Goal: Task Accomplishment & Management: Complete application form

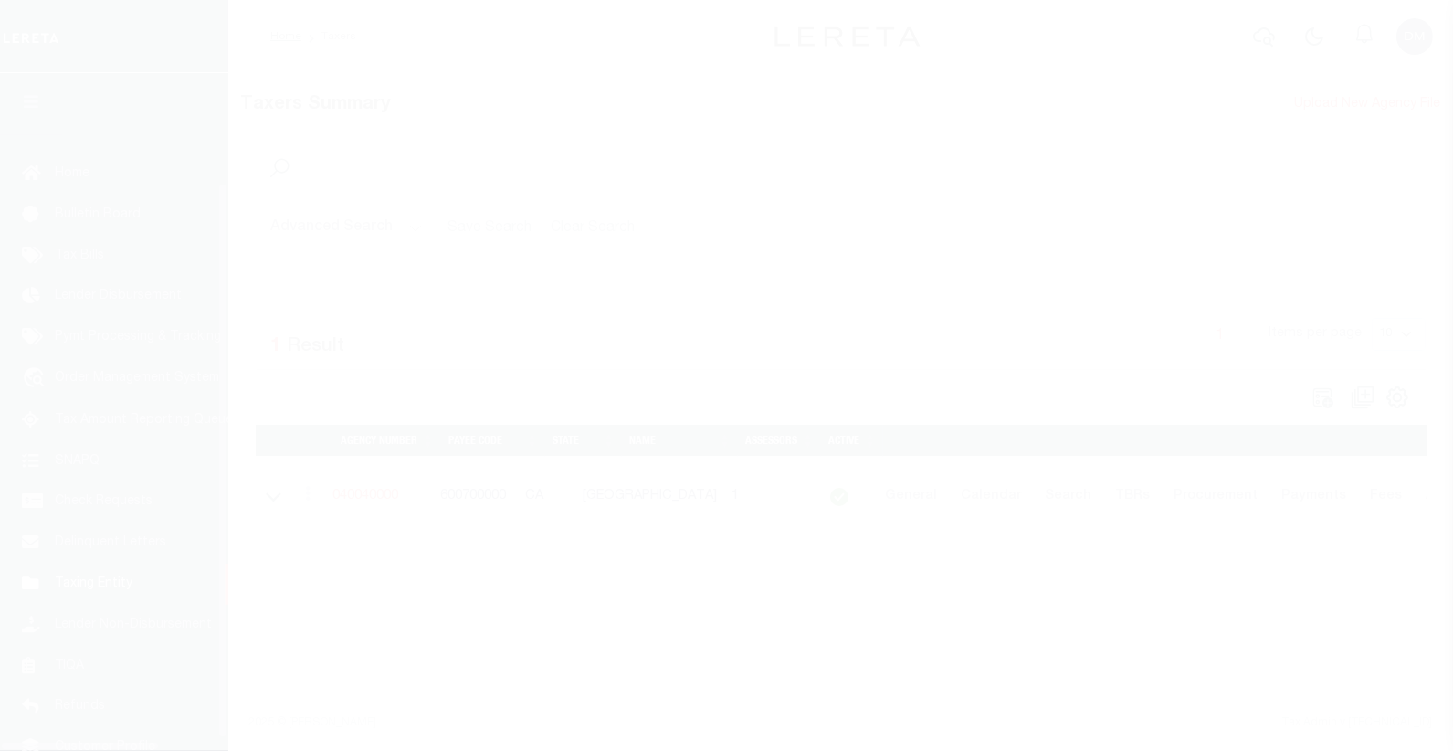
scroll to position [130, 0]
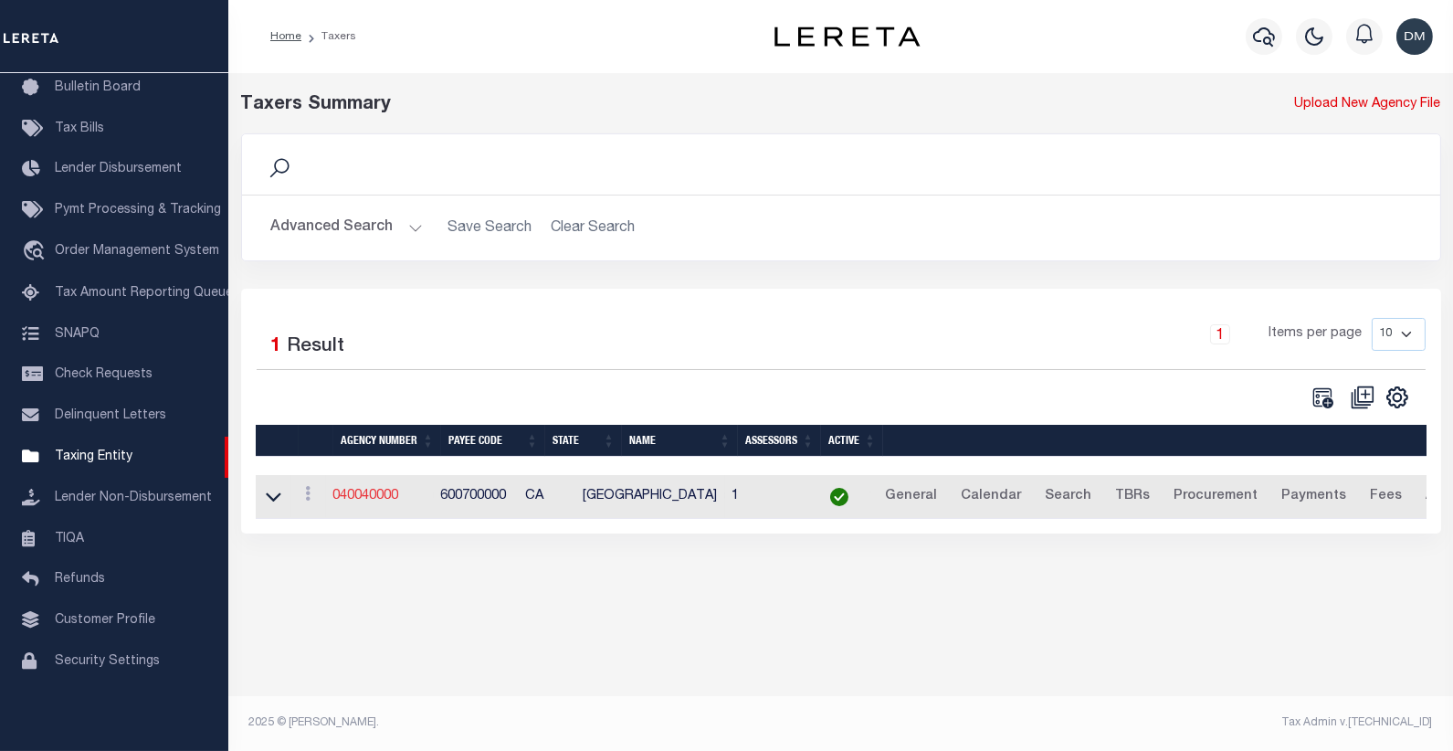
click at [394, 502] on link "040040000" at bounding box center [366, 495] width 66 height 13
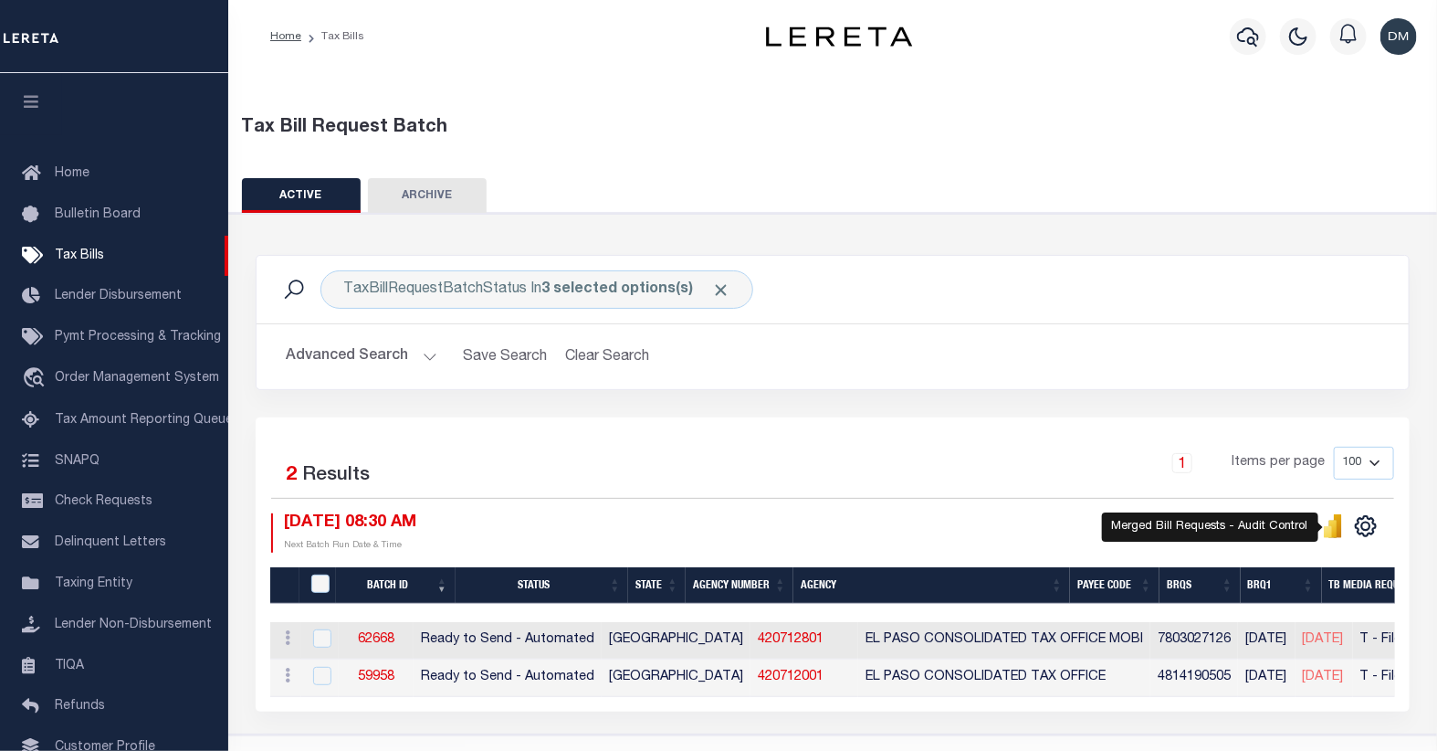
click at [1334, 525] on icon "" at bounding box center [1333, 528] width 8 height 17
click at [418, 359] on button "Advanced Search" at bounding box center [362, 357] width 152 height 36
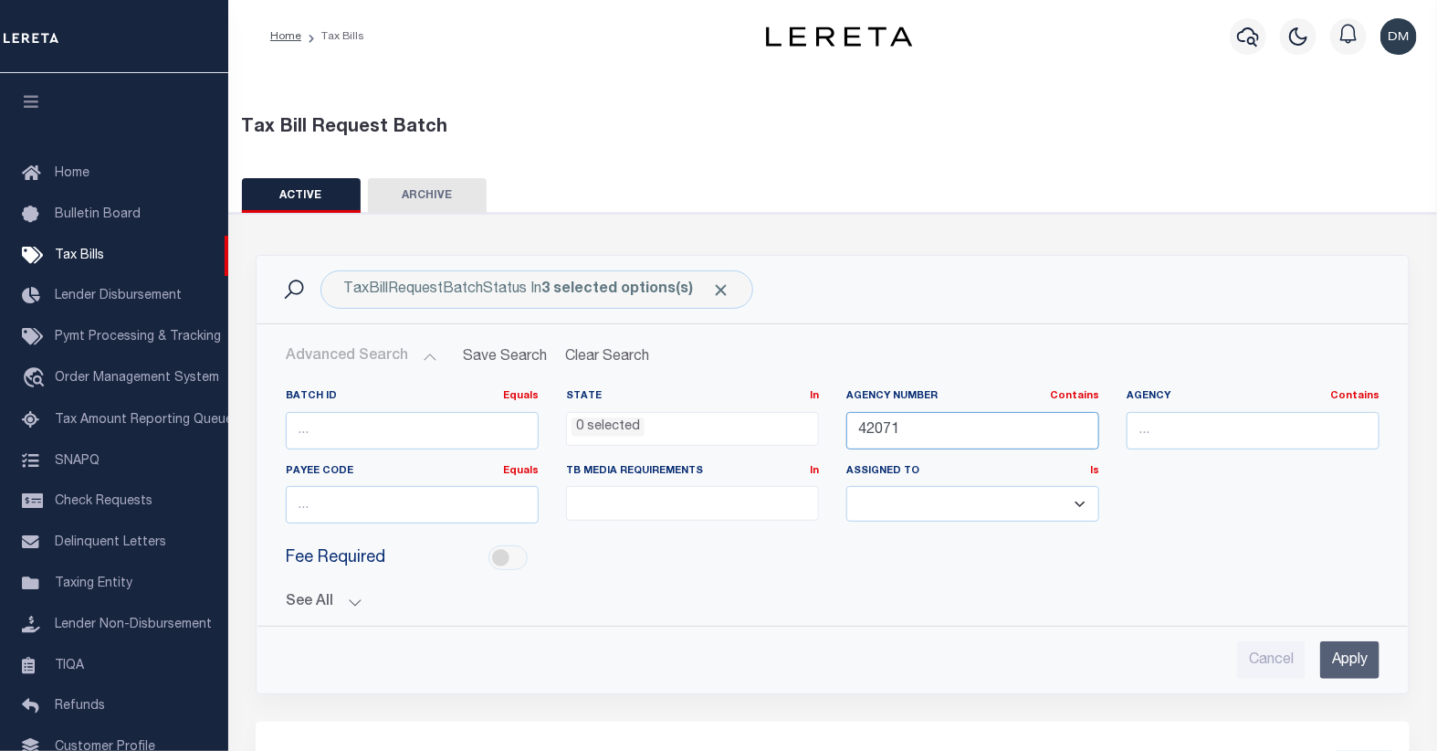
click at [909, 426] on input "42071" at bounding box center [972, 430] width 253 height 37
type input "01049"
click at [1346, 655] on input "Apply" at bounding box center [1349, 659] width 59 height 37
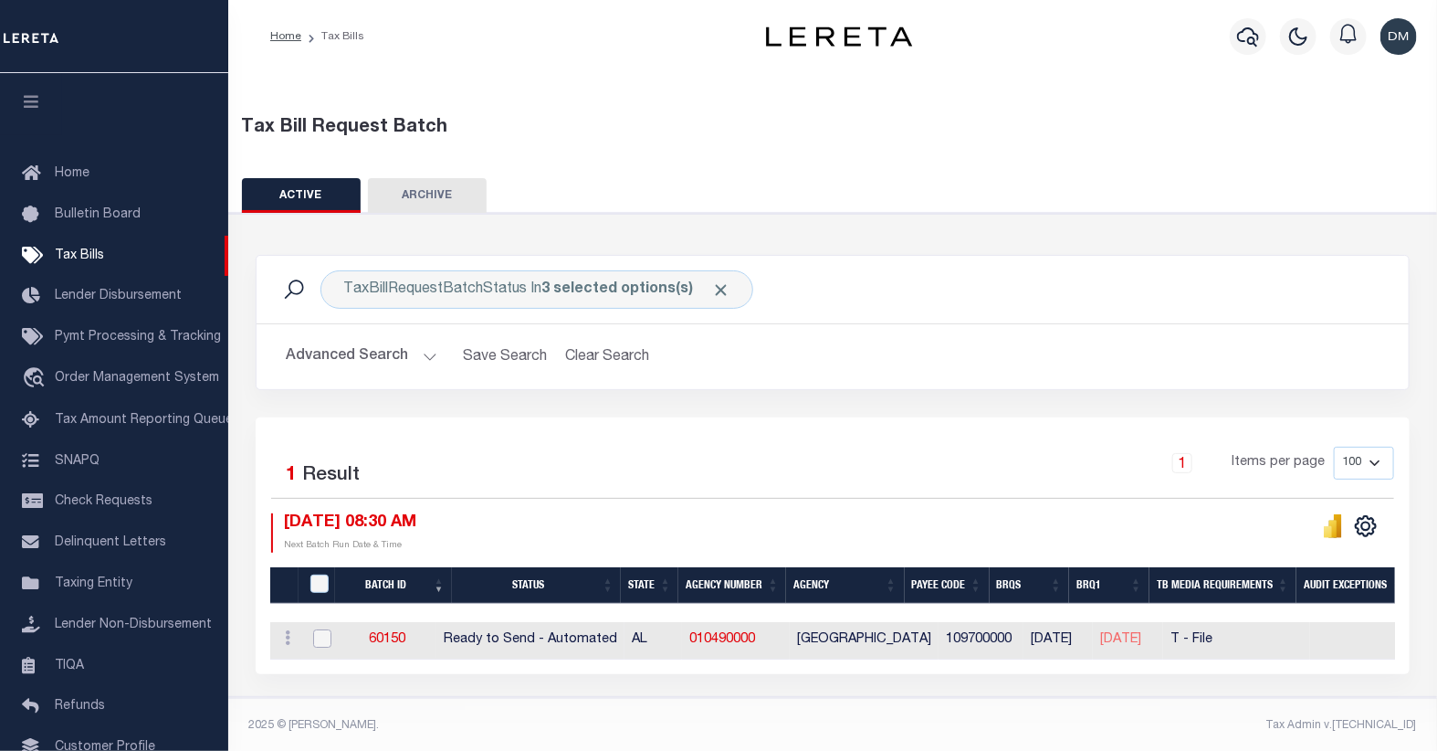
click at [320, 641] on input "checkbox" at bounding box center [322, 638] width 18 height 18
checkbox input "true"
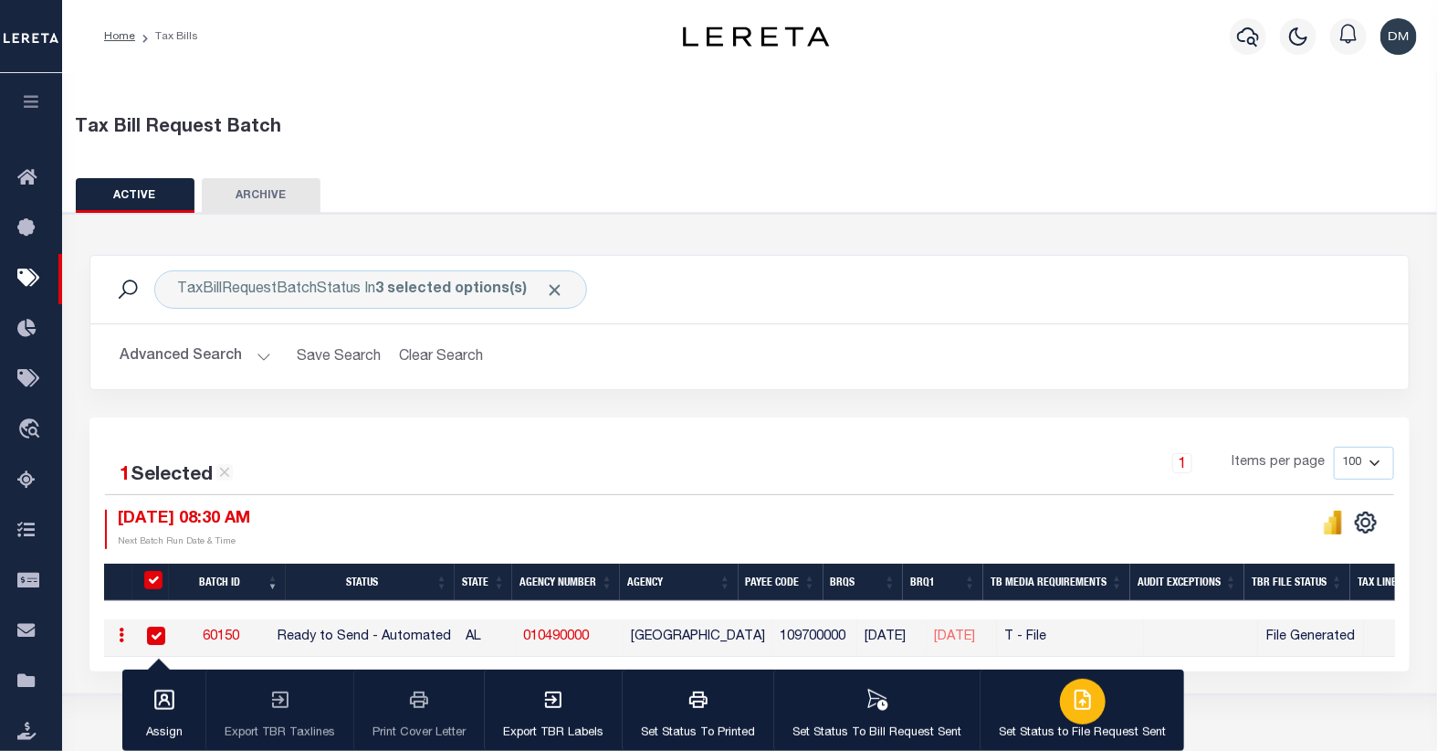
click at [1061, 699] on div "button" at bounding box center [1083, 701] width 46 height 46
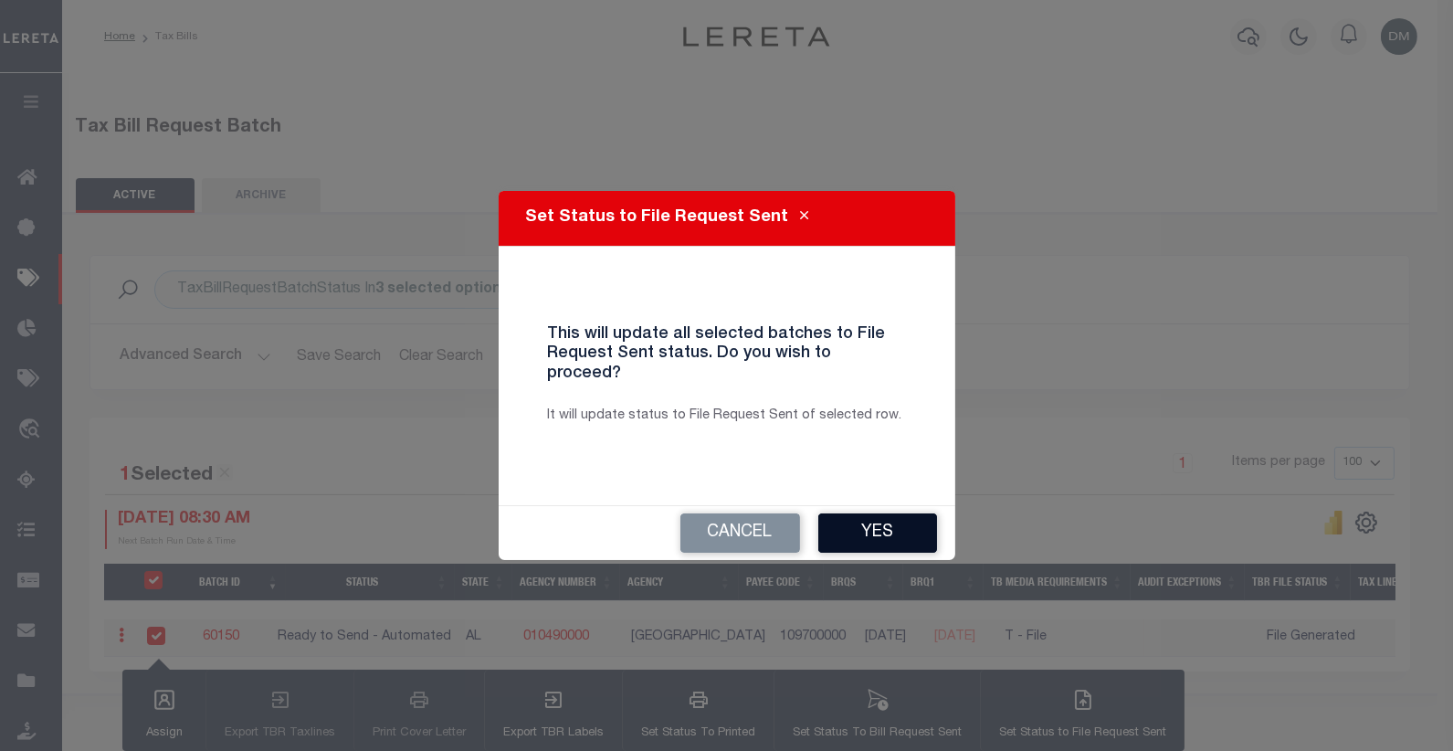
click at [870, 521] on button "Yes" at bounding box center [877, 532] width 119 height 39
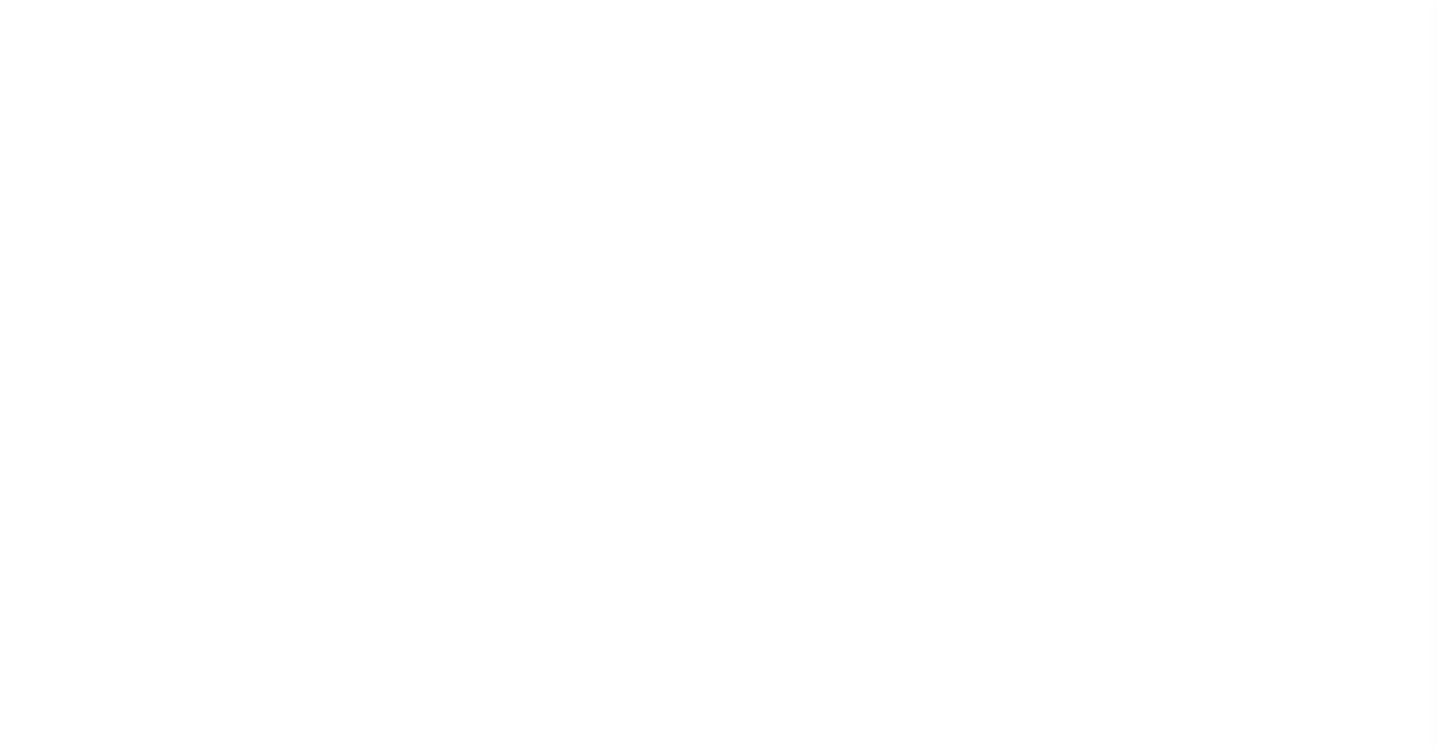
select select
checkbox input "false"
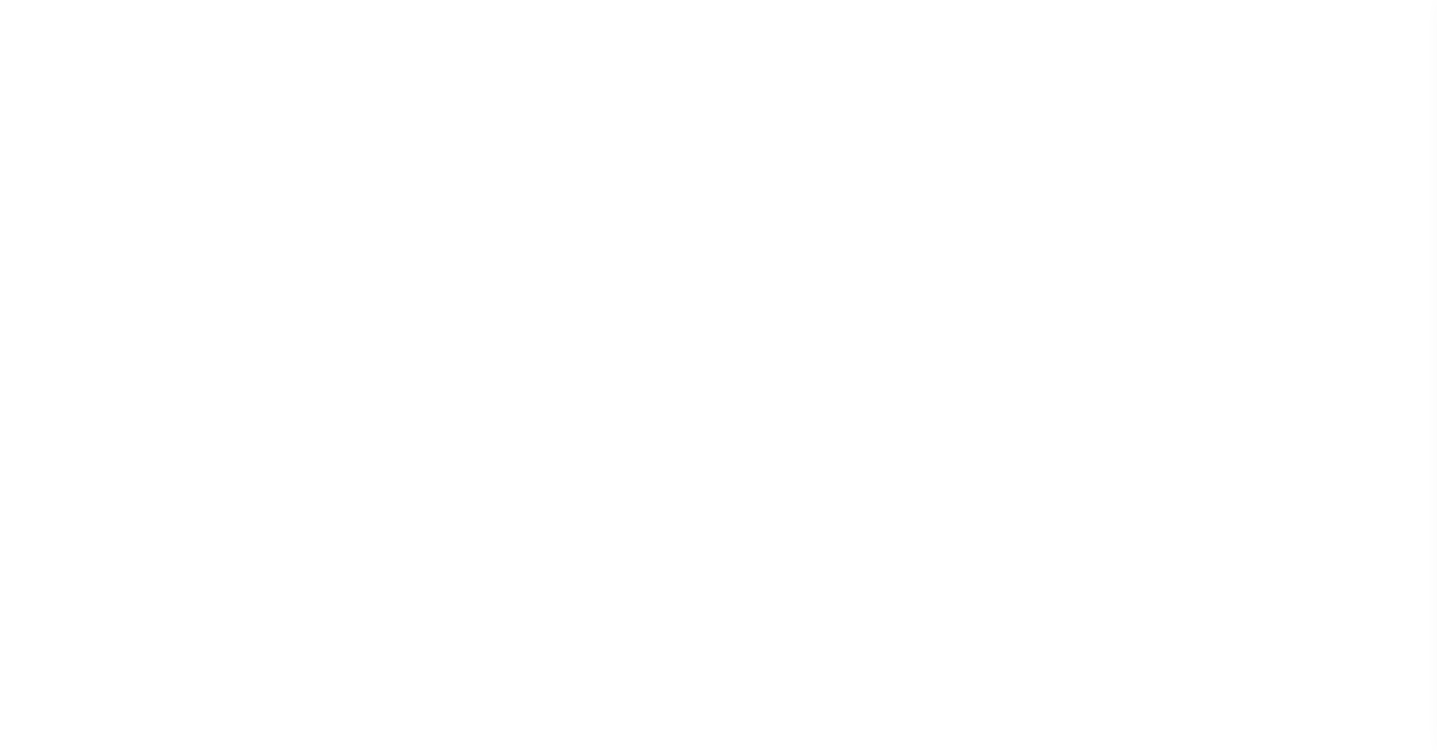
checkbox input "false"
type input "600700000"
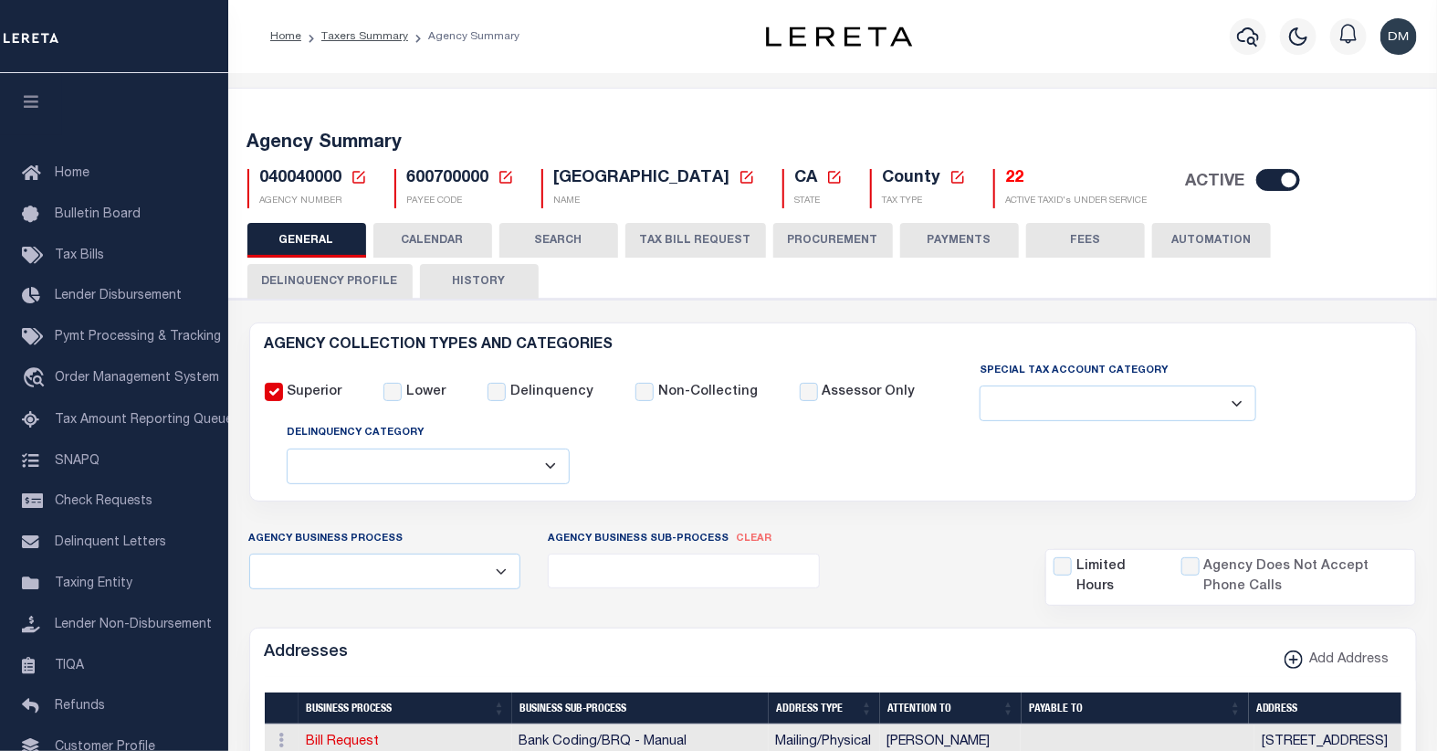
click at [357, 180] on icon at bounding box center [359, 177] width 16 height 16
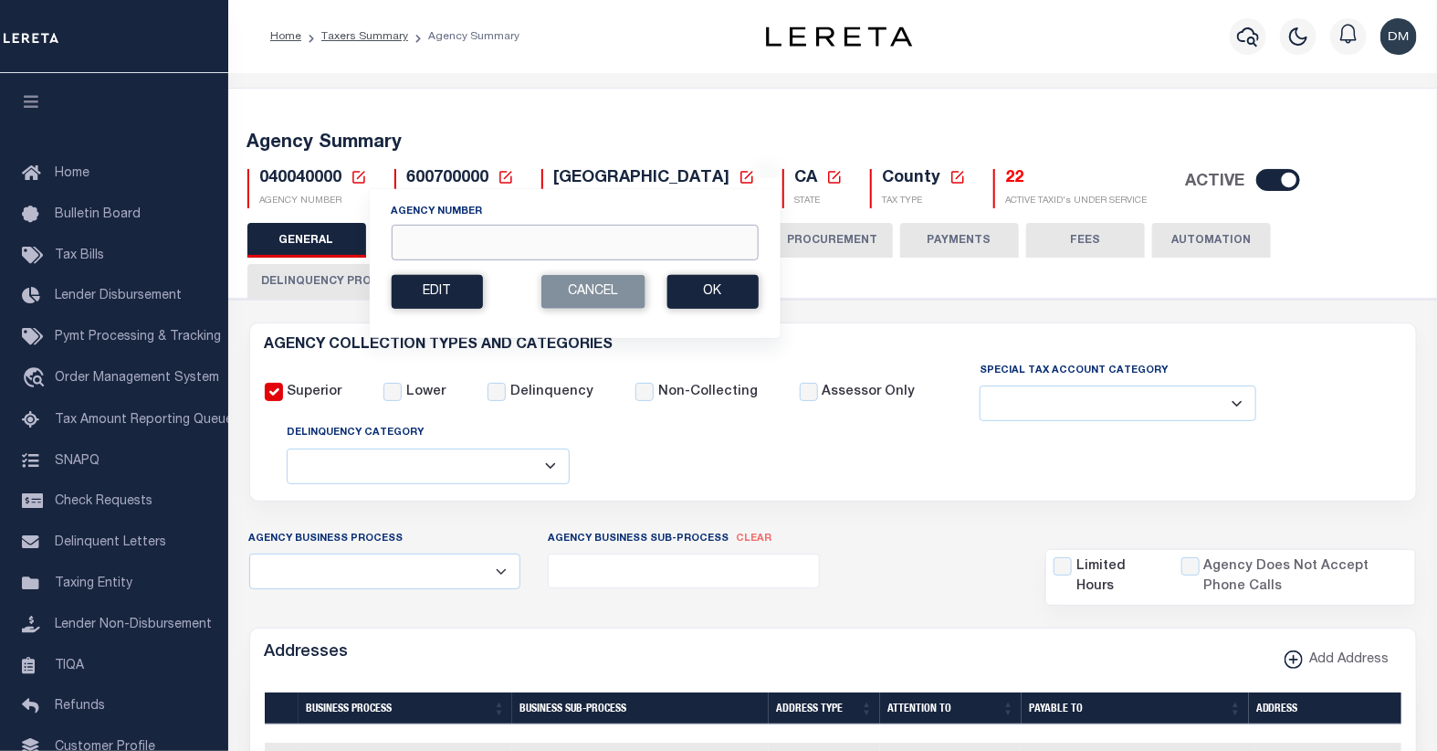
click at [444, 250] on input "Agency Number" at bounding box center [574, 243] width 367 height 36
type input "010490000"
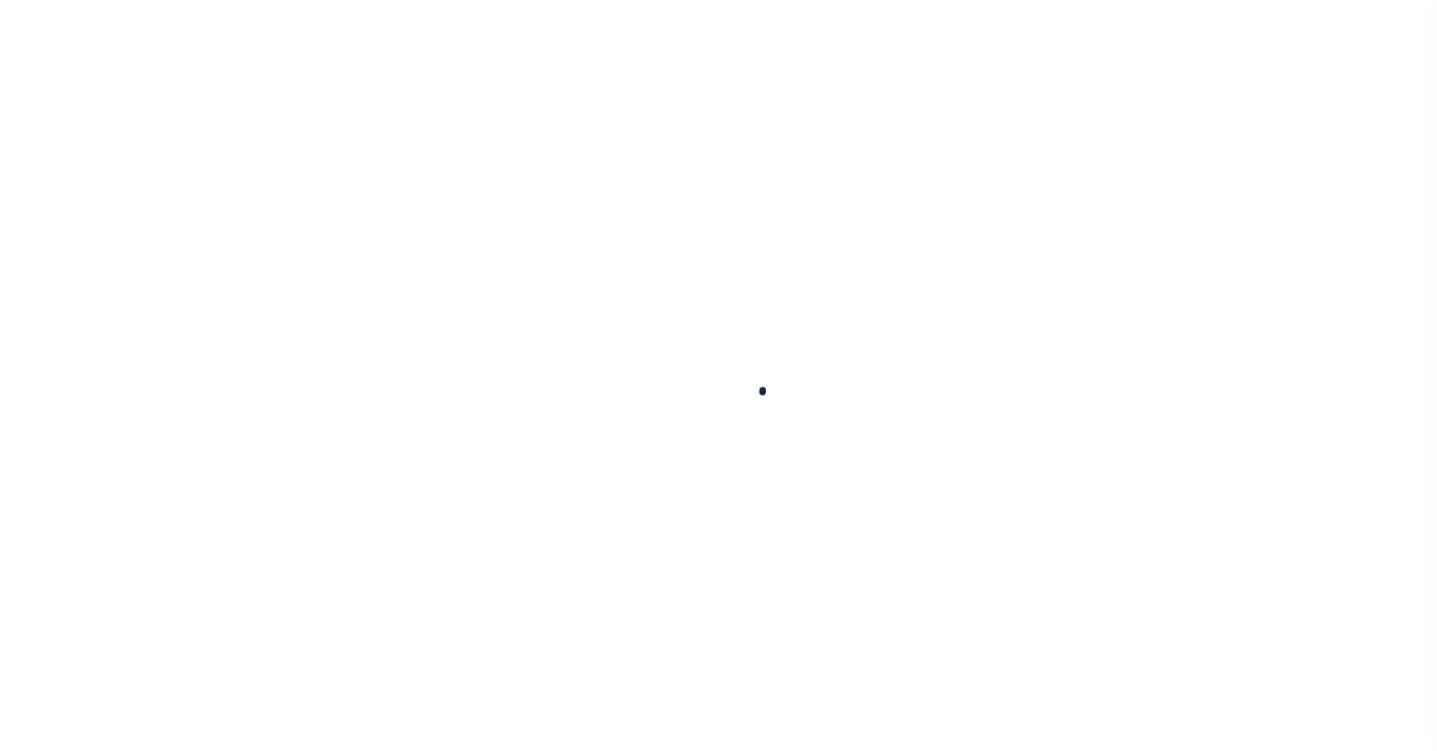
select select
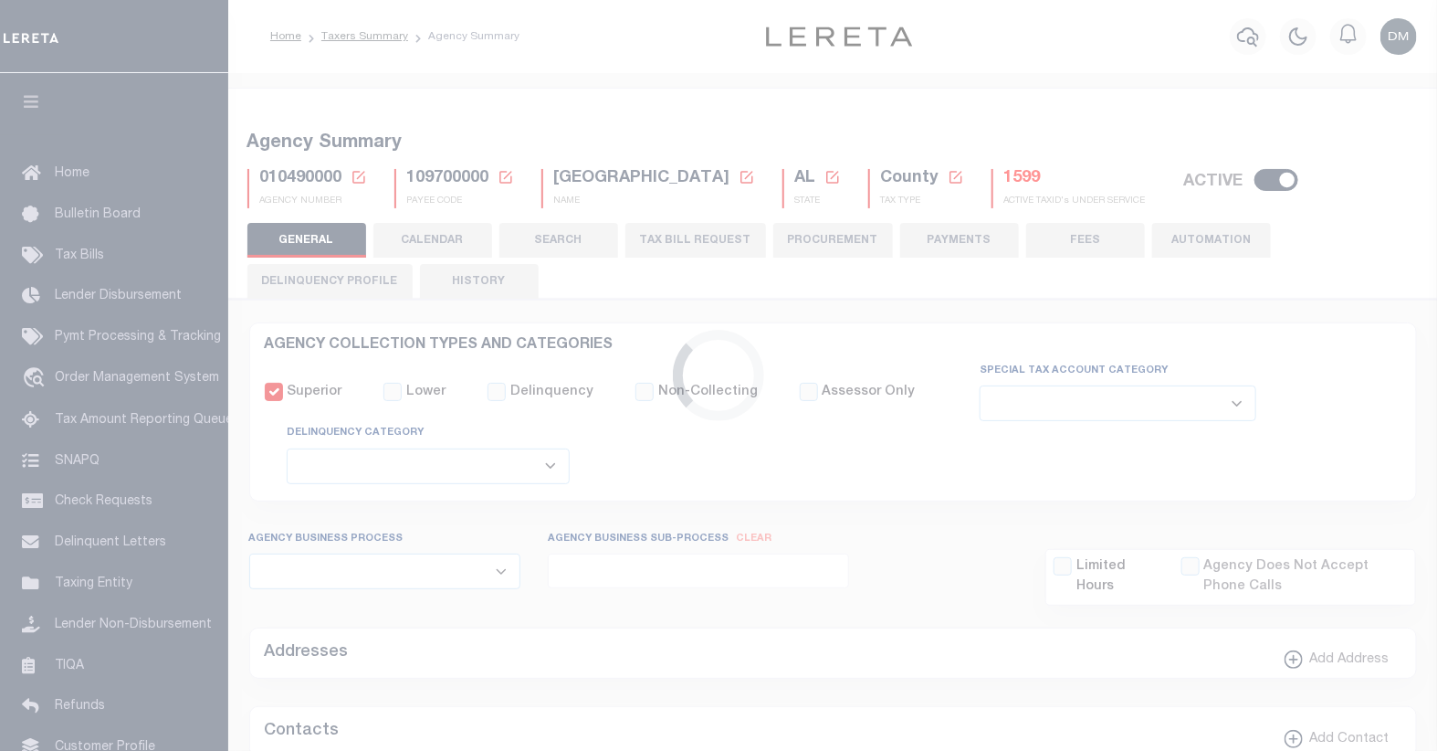
checkbox input "false"
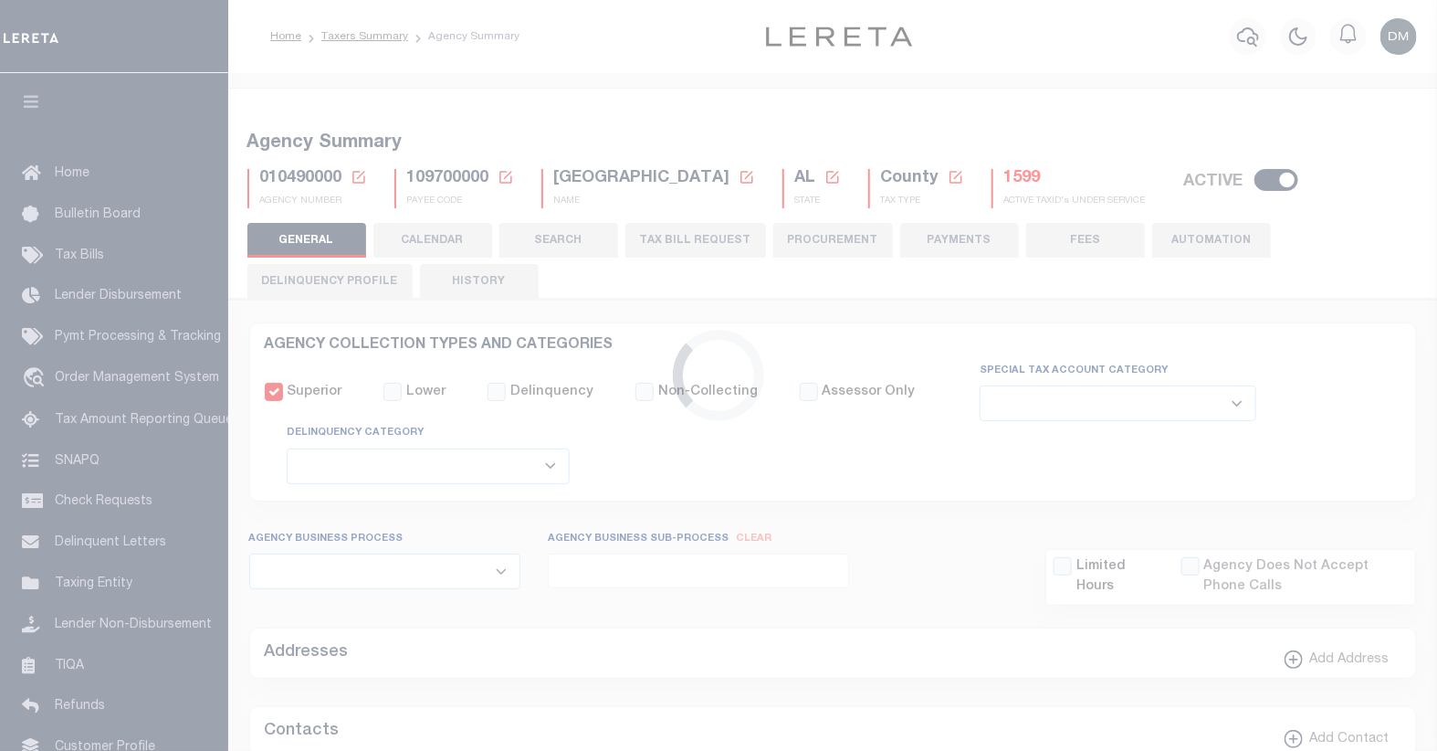
type input "109700000"
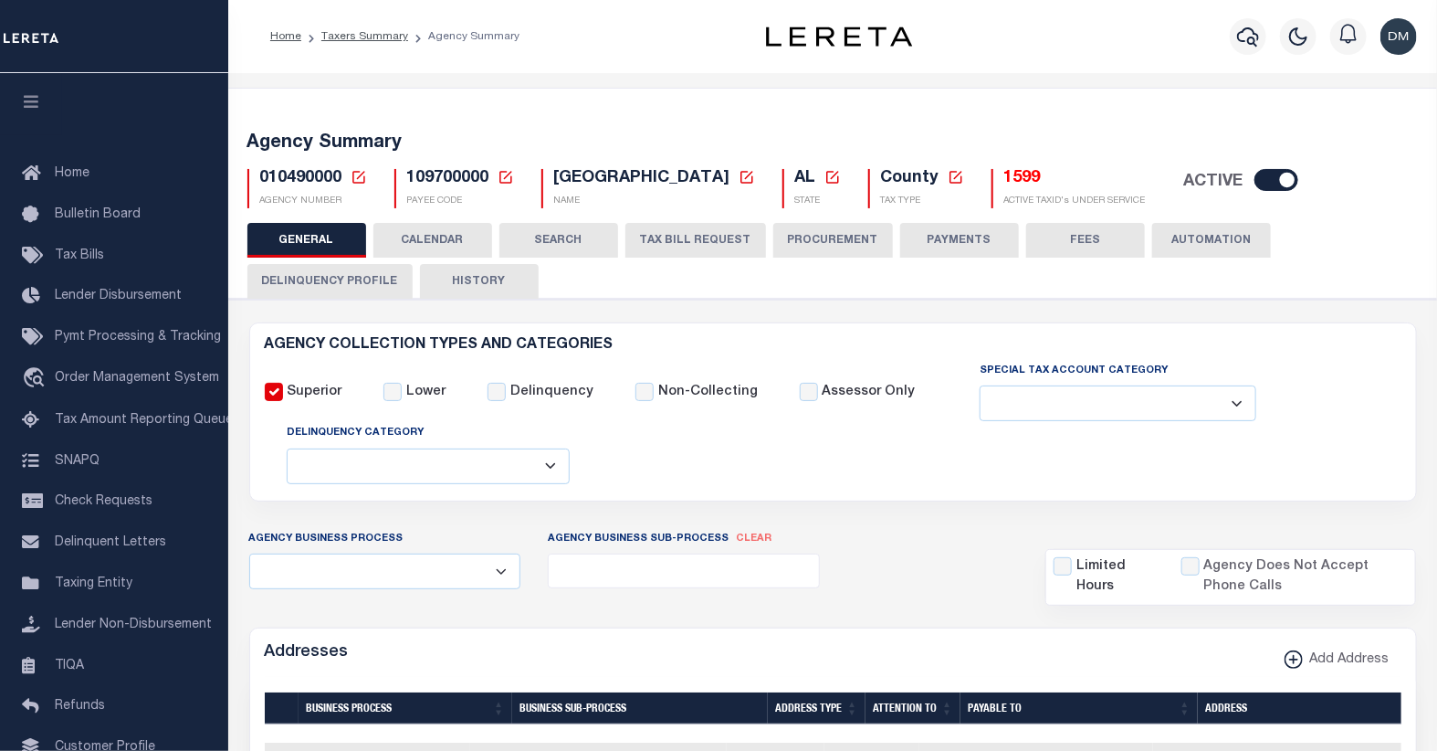
click at [358, 178] on icon at bounding box center [359, 177] width 16 height 16
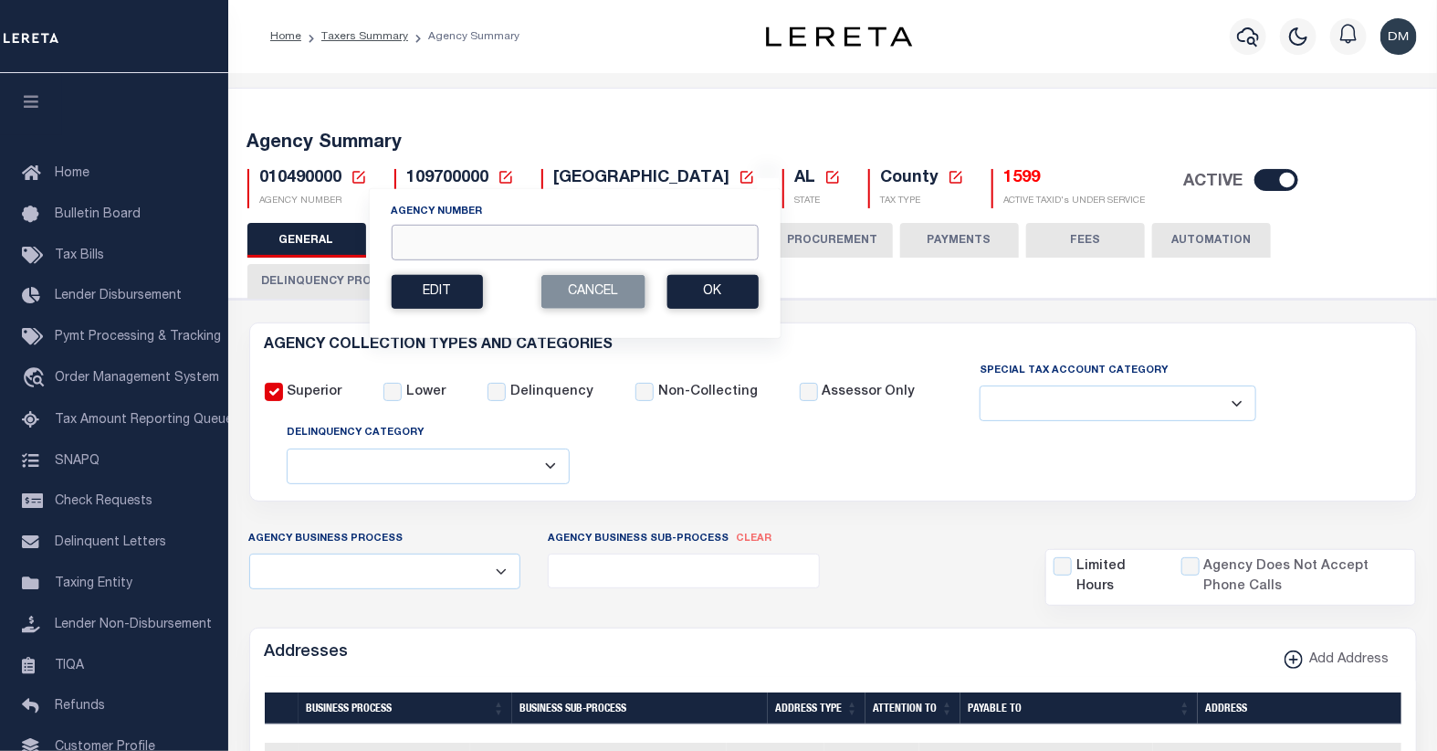
click at [472, 247] on input "Agency Number" at bounding box center [574, 243] width 367 height 36
type input "010630000"
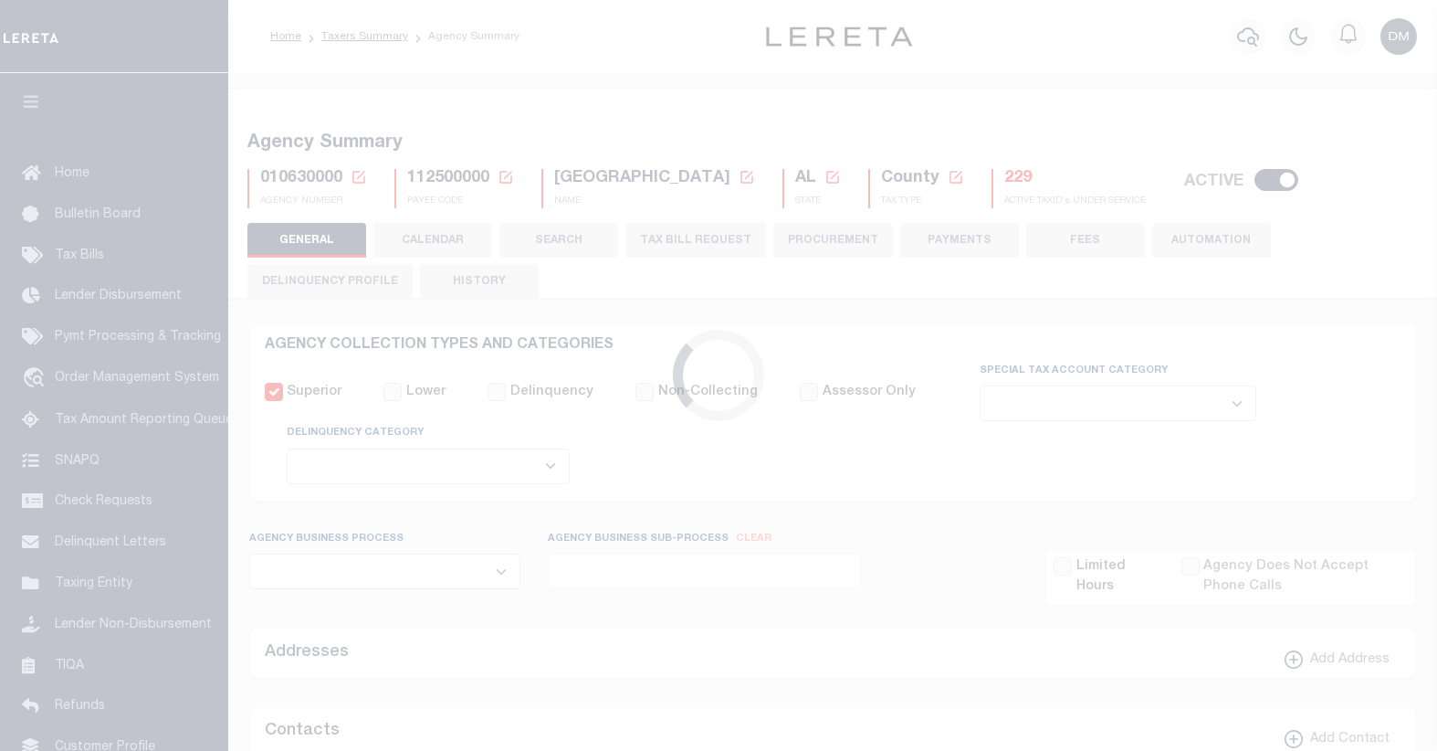
select select
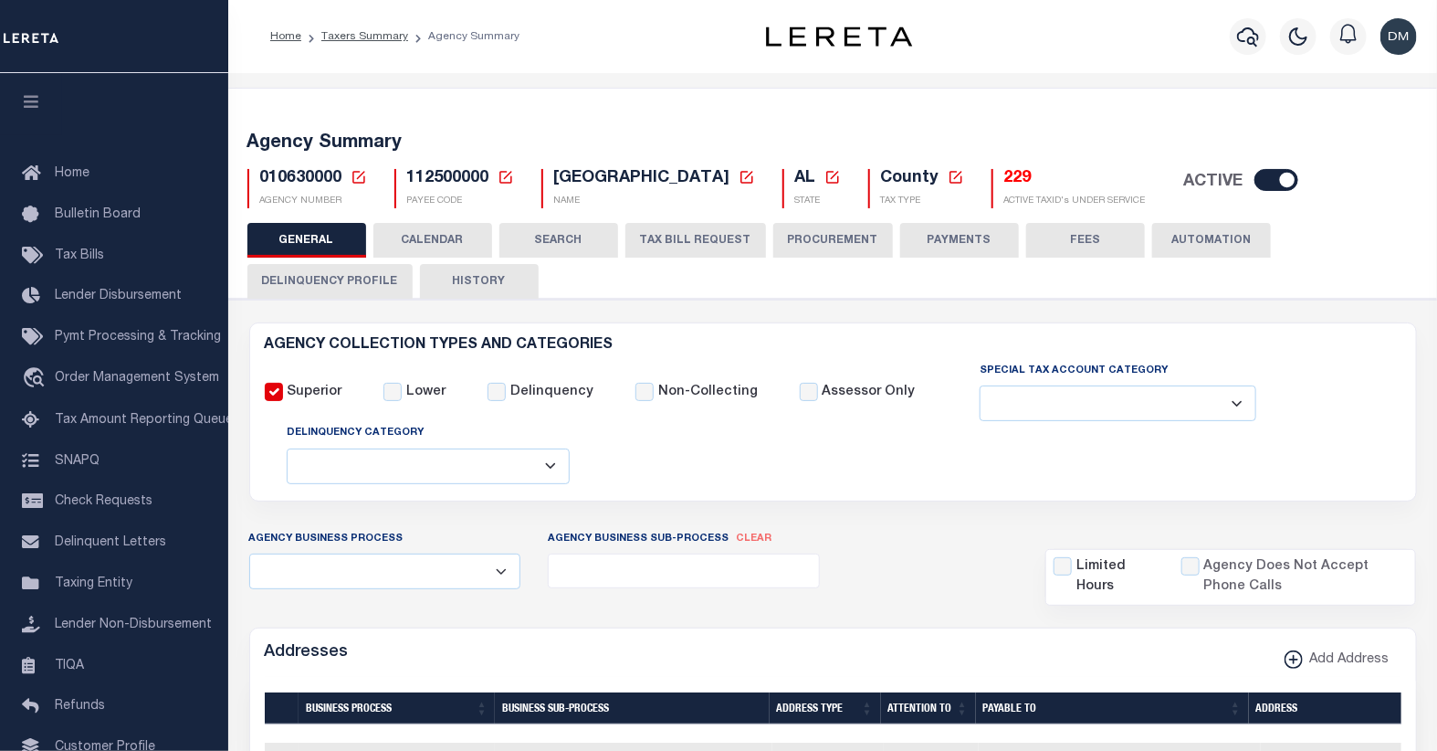
click at [352, 183] on icon at bounding box center [358, 177] width 13 height 13
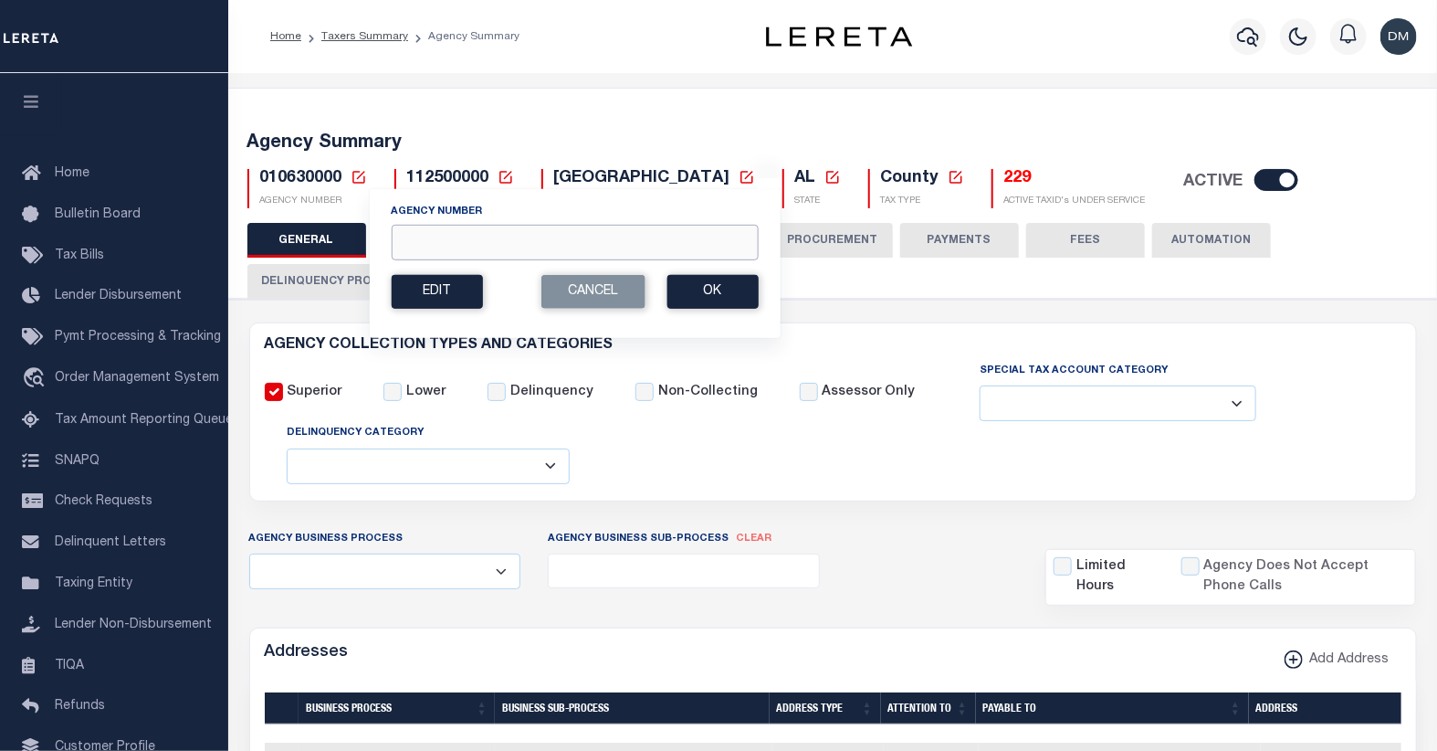
click at [482, 241] on input "Agency Number" at bounding box center [574, 243] width 367 height 36
type input "040170000"
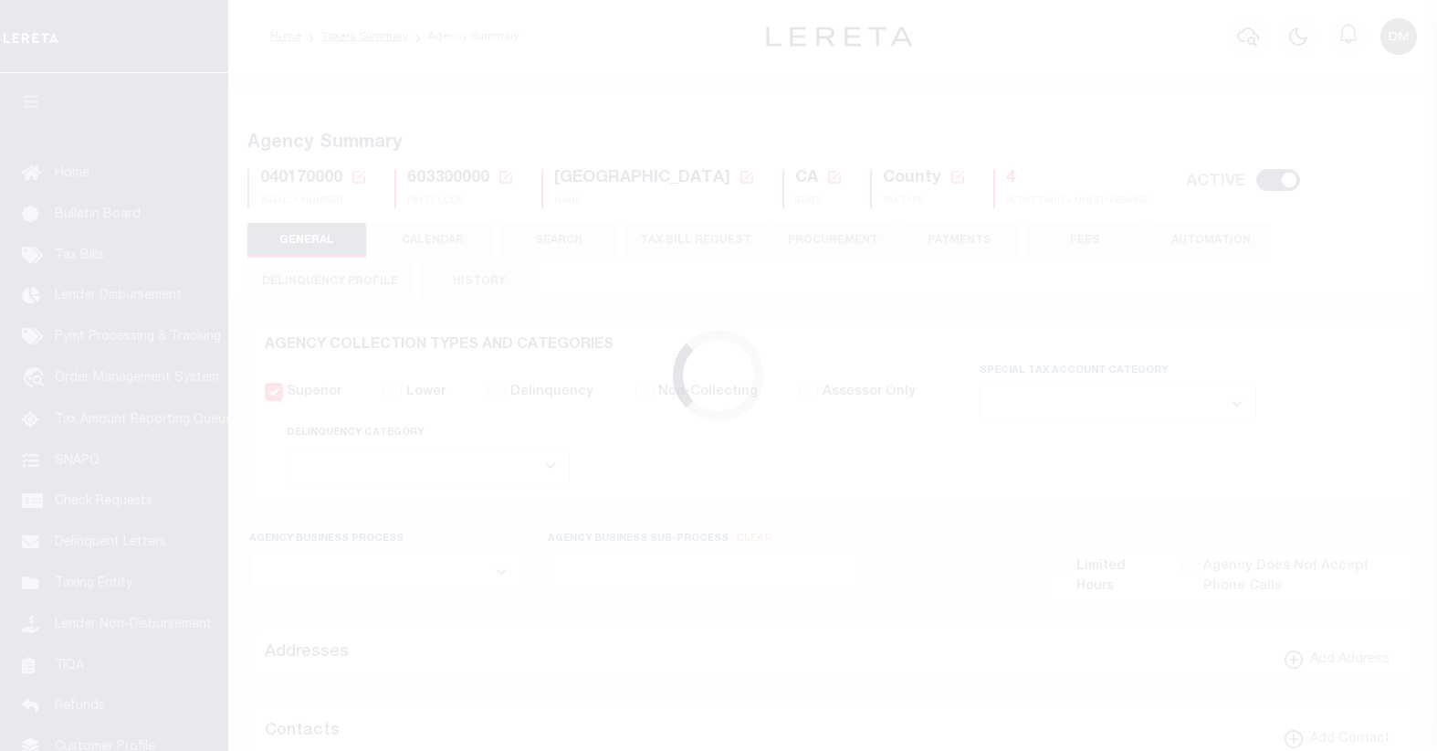
select select
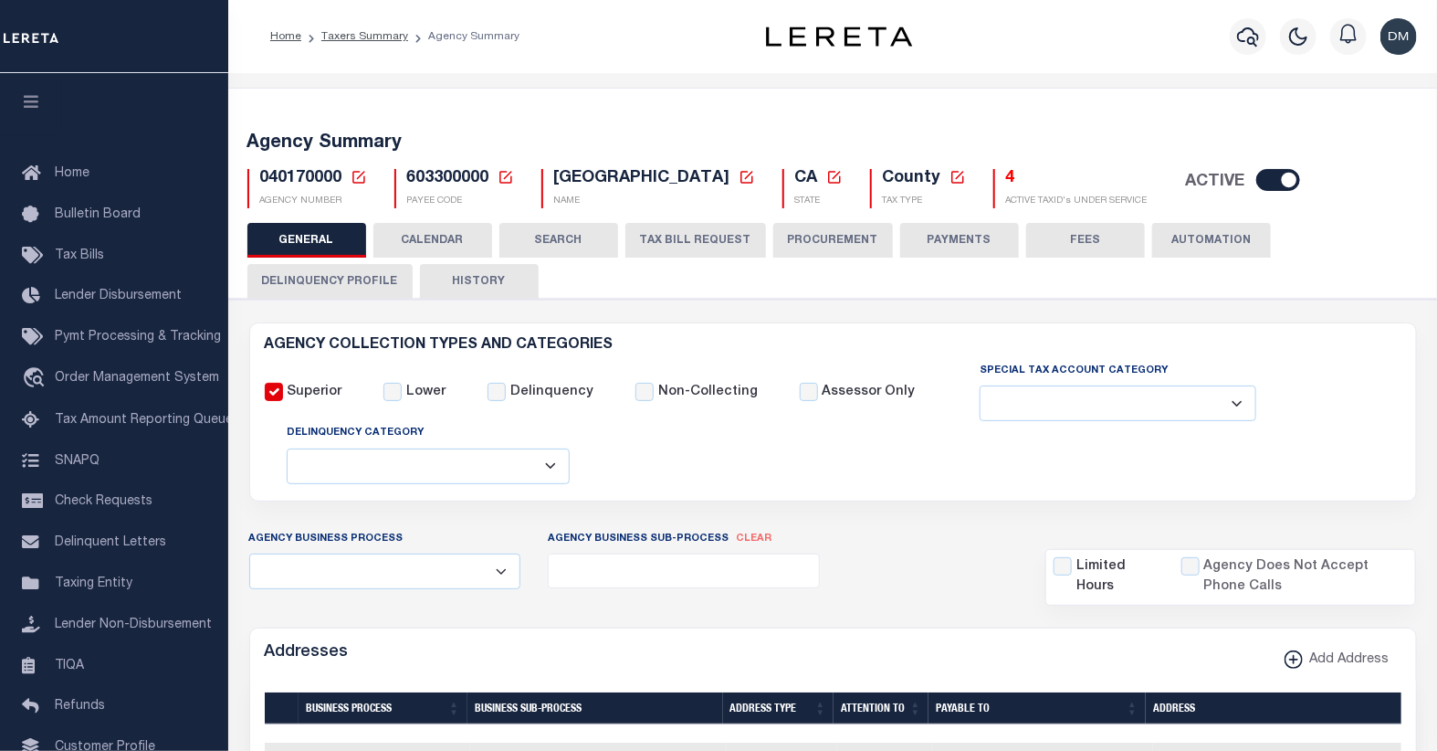
click at [360, 180] on icon at bounding box center [359, 177] width 16 height 16
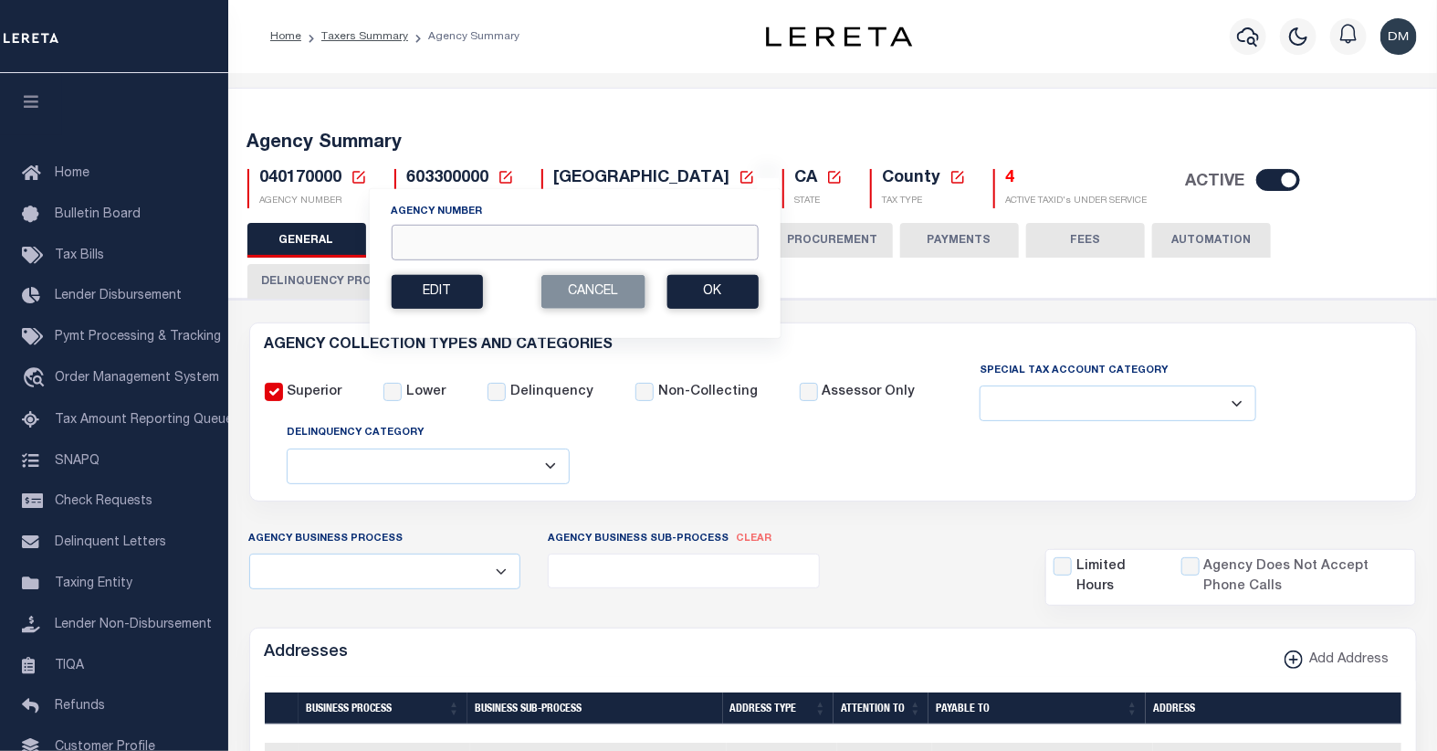
click at [560, 248] on input "Agency Number" at bounding box center [574, 243] width 367 height 36
type input "040178888"
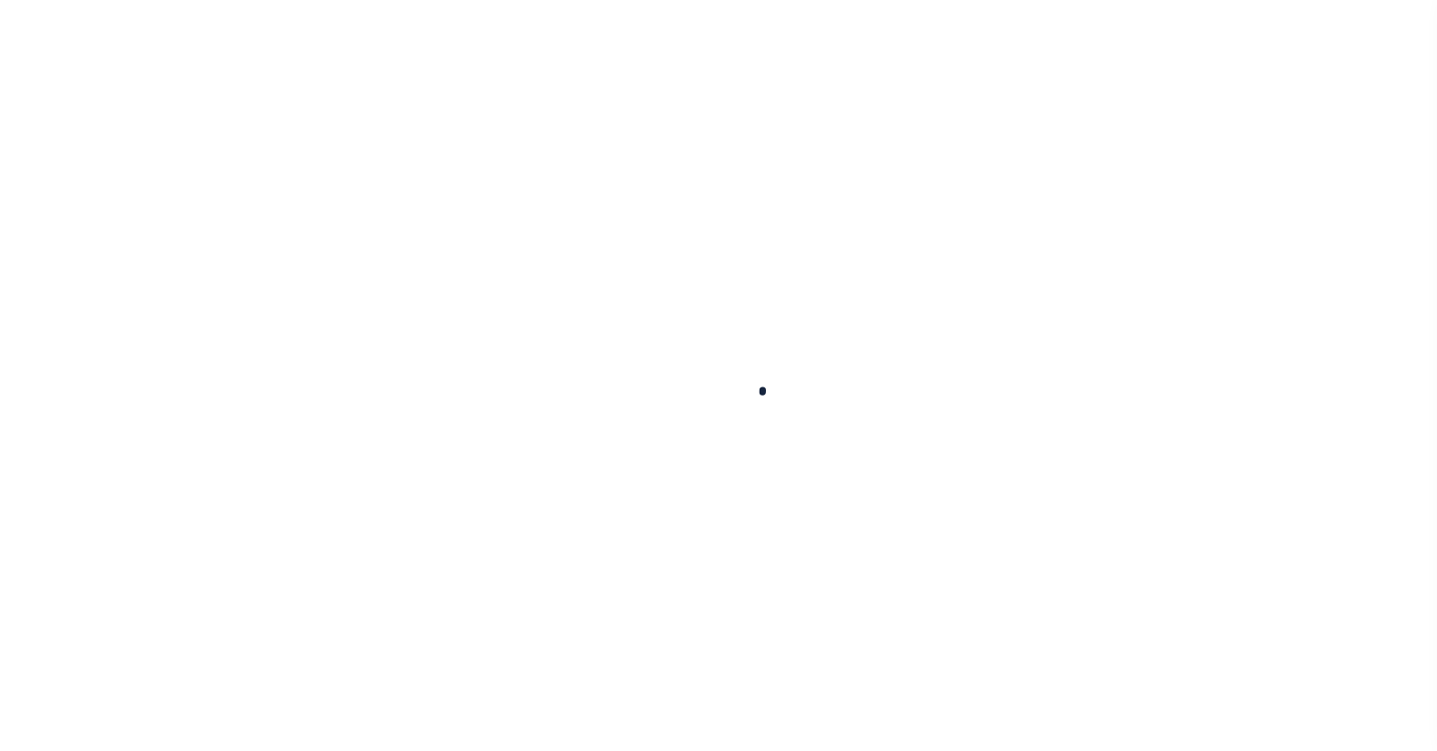
select select
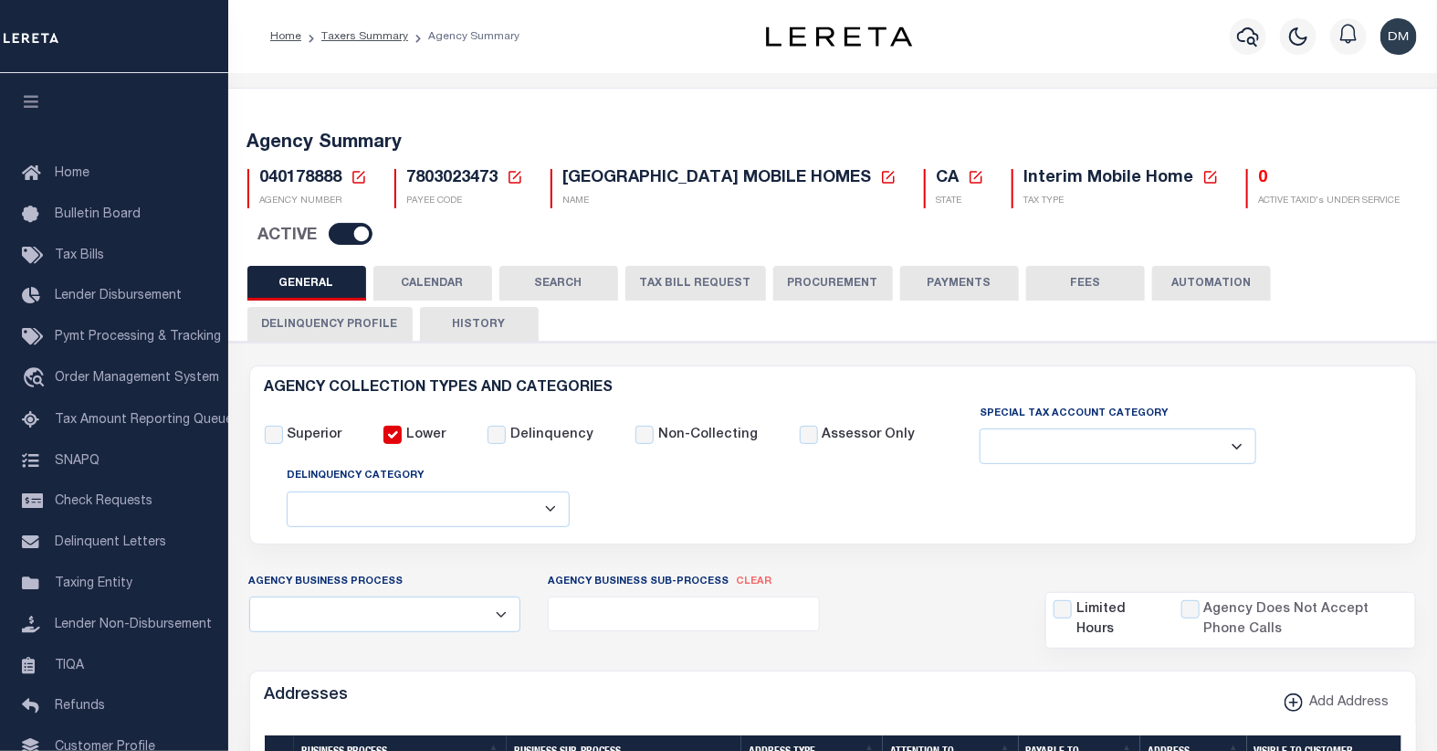
click at [701, 274] on button "TAX BILL REQUEST" at bounding box center [695, 283] width 141 height 35
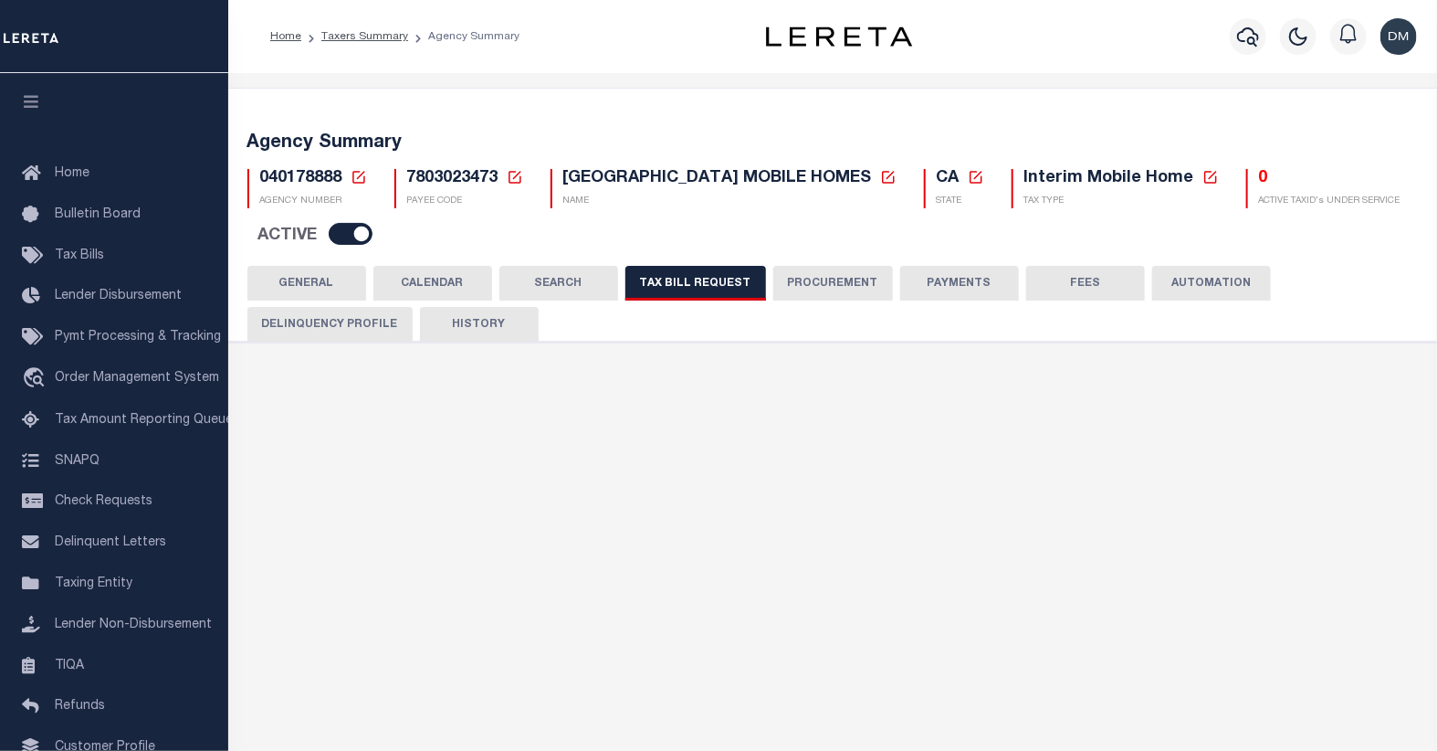
checkbox input "false"
select select "23"
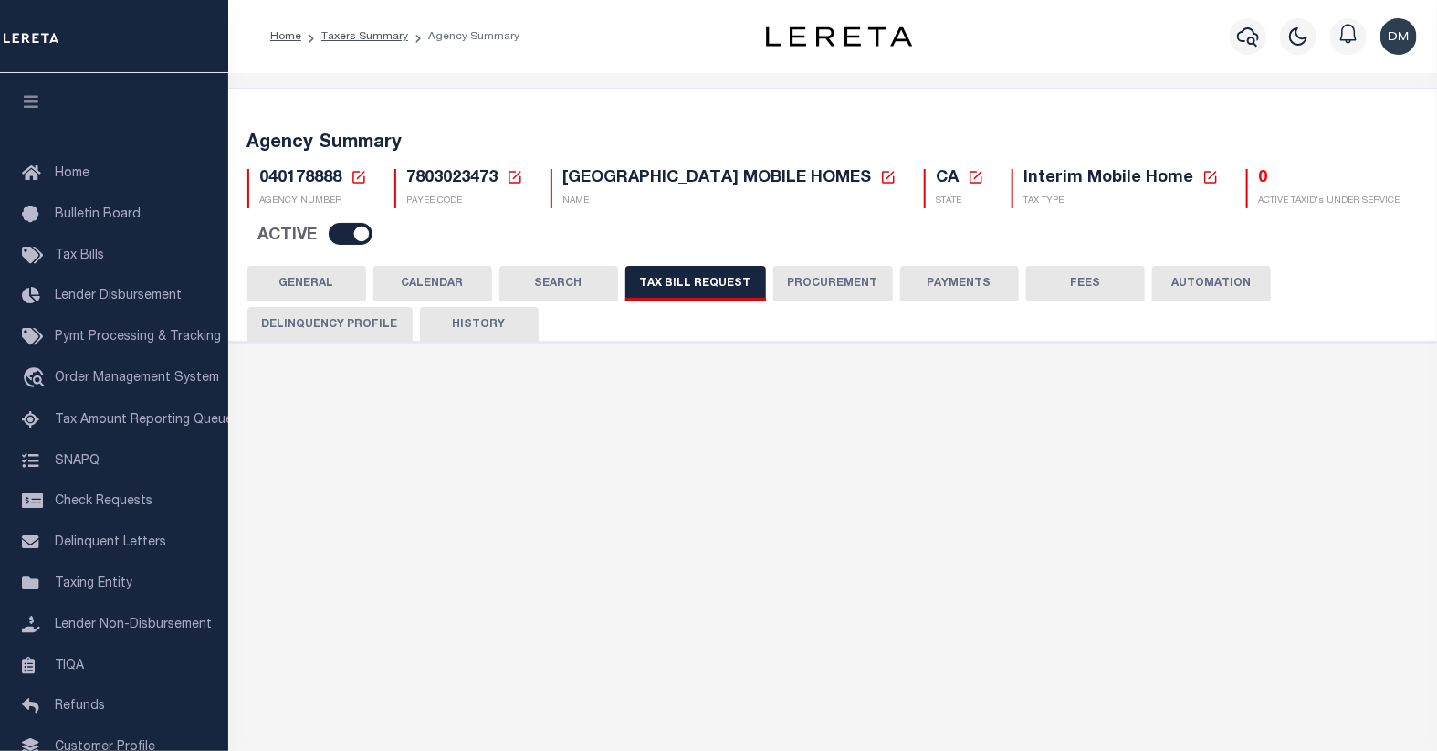
select select "true"
select select "13"
type input "5801"
select select
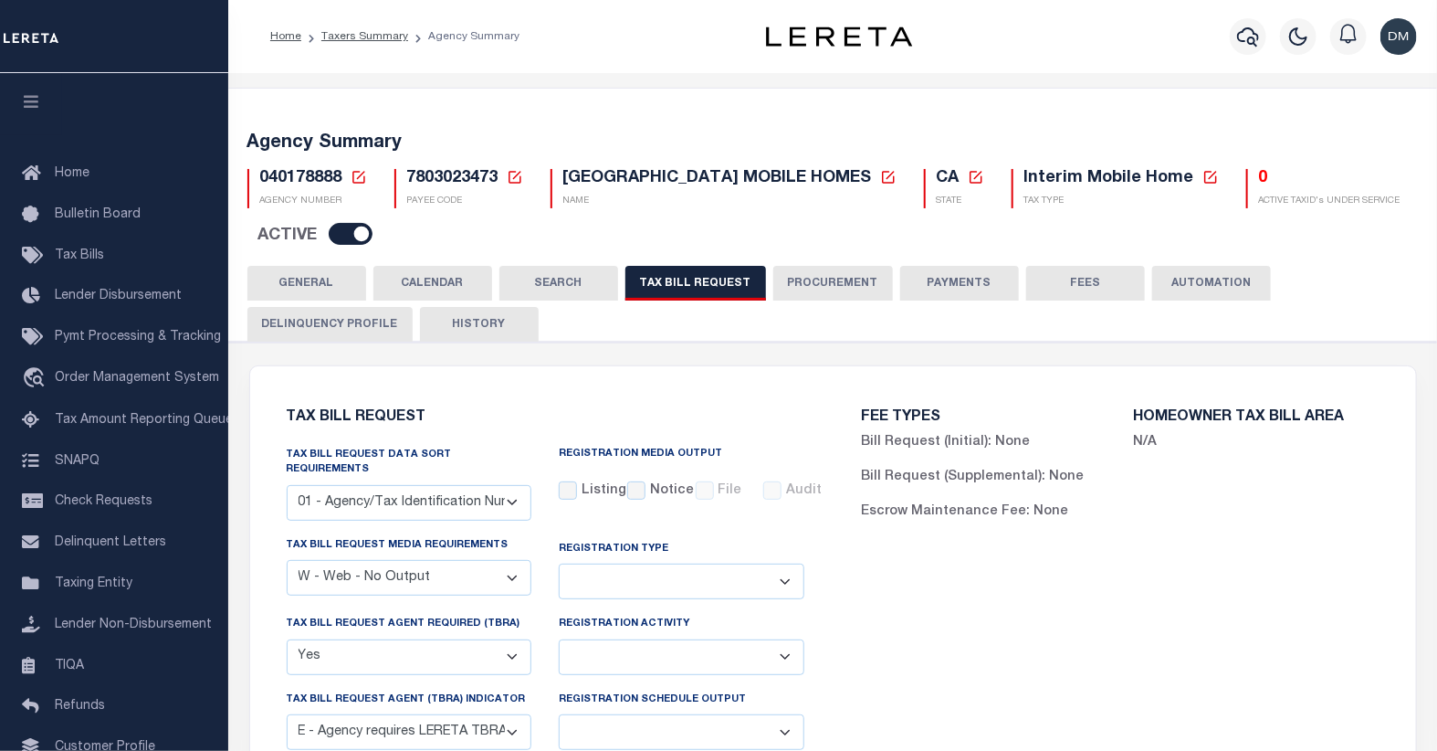
click at [515, 570] on select "A - Listing, File B - Blank Disk E - Notice, Listing F - Form G - Survey L - Li…" at bounding box center [410, 578] width 246 height 36
select select "22"
click at [287, 560] on select "A - Listing, File B - Blank Disk E - Notice, Listing F - Form G - Survey L - Li…" at bounding box center [410, 578] width 246 height 36
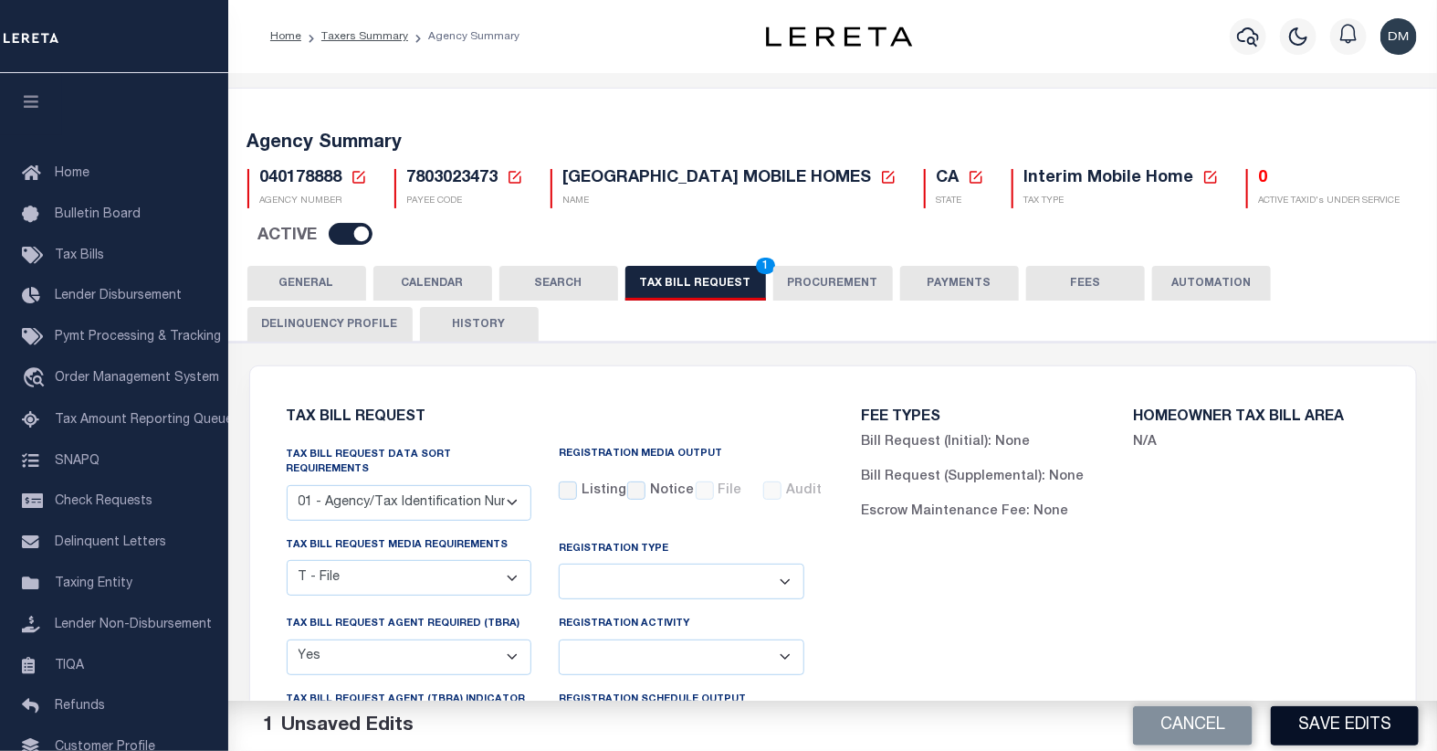
click at [1346, 724] on button "Save Edits" at bounding box center [1345, 725] width 148 height 39
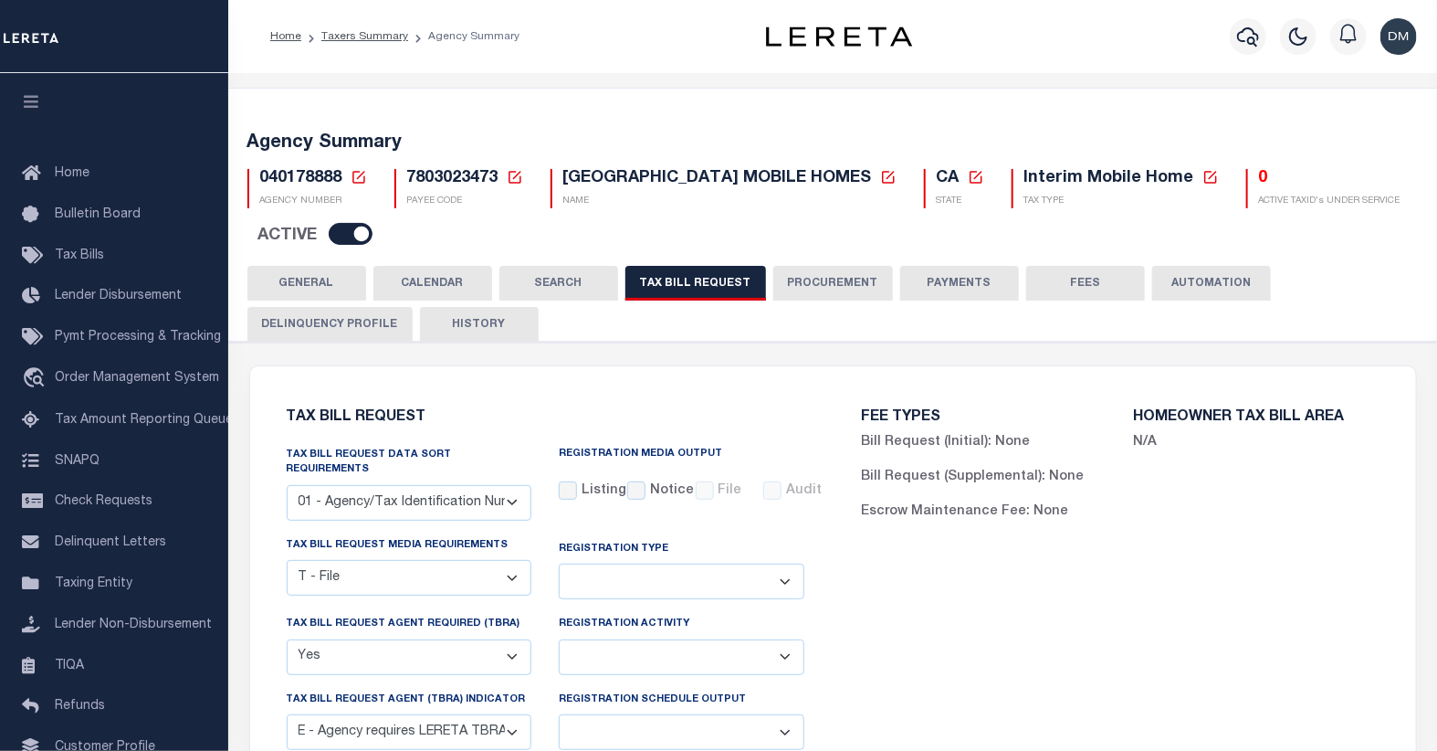
click at [928, 681] on div "FEE TYPES Bill Request (Initial): None Bill Request (Supplemental): None Escrow…" at bounding box center [1120, 744] width 575 height 712
